Goal: Navigation & Orientation: Find specific page/section

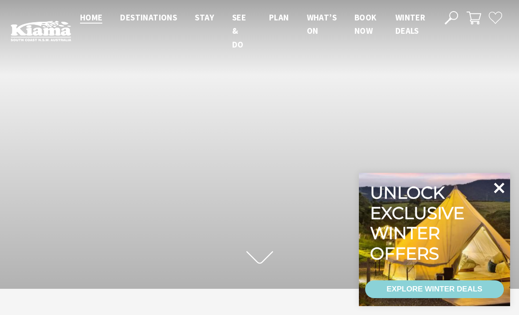
click at [496, 183] on icon at bounding box center [498, 187] width 21 height 21
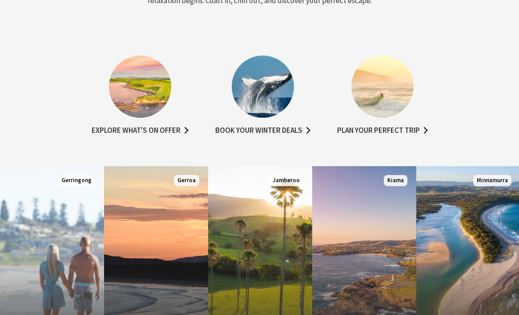
scroll to position [580, 0]
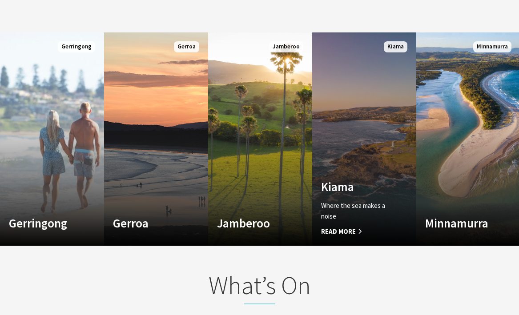
click at [368, 135] on link "Custom Image Used Kiama Where the sea makes a noise Read More Kiama" at bounding box center [364, 138] width 104 height 213
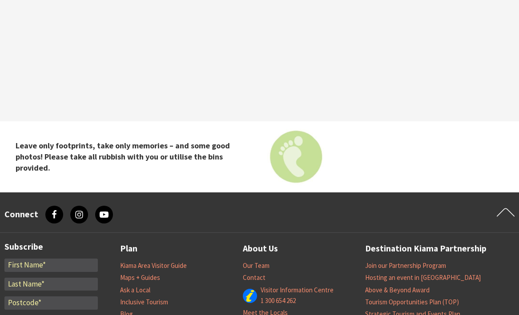
scroll to position [3273, 0]
